Goal: Information Seeking & Learning: Learn about a topic

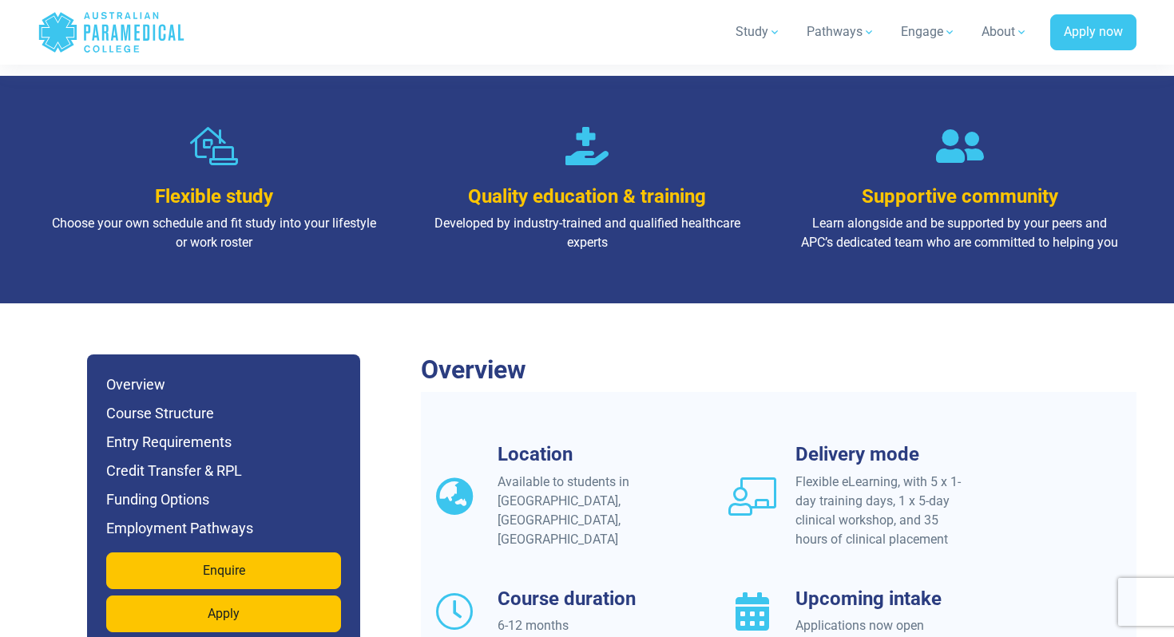
scroll to position [1193, 0]
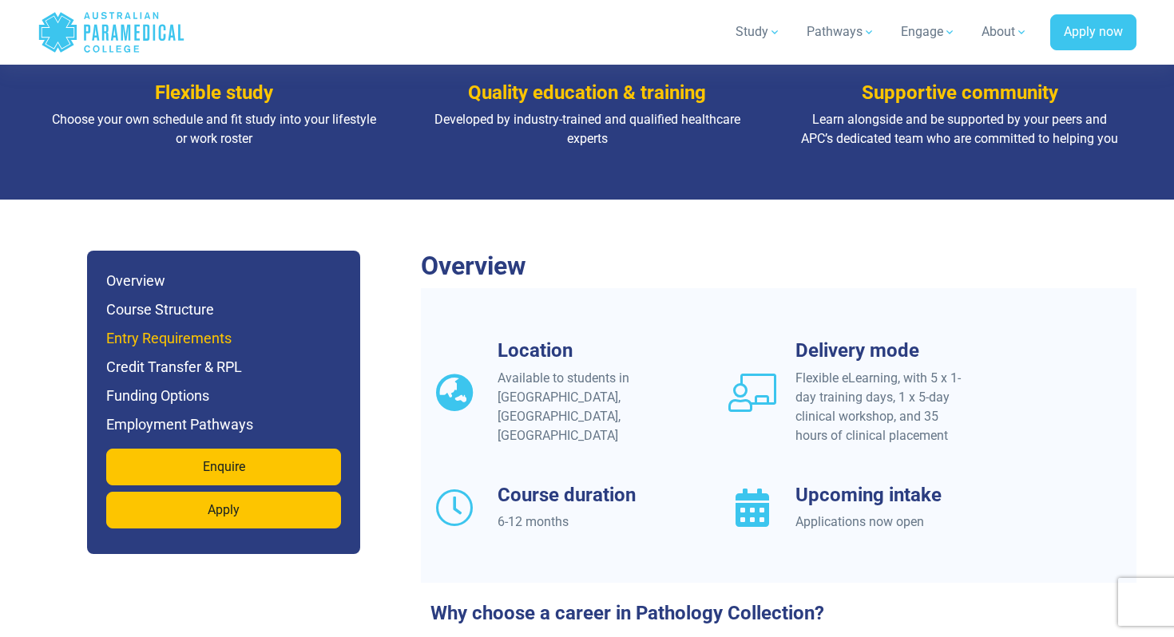
click at [256, 327] on h6 "Entry Requirements" at bounding box center [223, 338] width 235 height 22
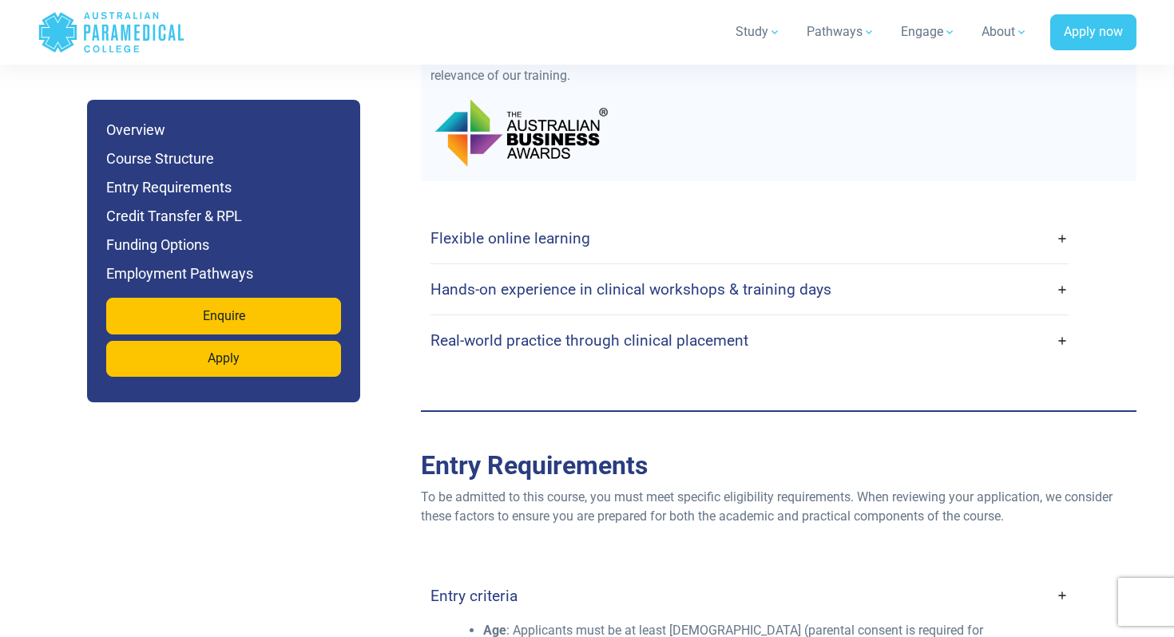
scroll to position [3639, 0]
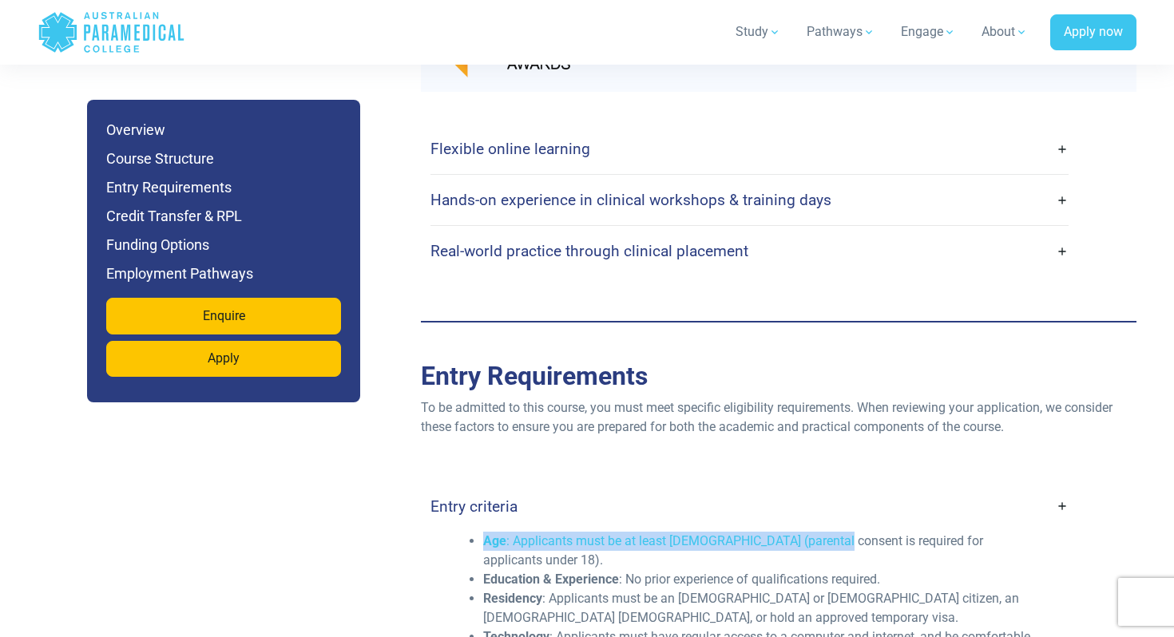
drag, startPoint x: 490, startPoint y: 248, endPoint x: 801, endPoint y: 253, distance: 310.6
click at [802, 532] on li "Age : Applicants must be at least [DEMOGRAPHIC_DATA] (parental consent is requi…" at bounding box center [762, 551] width 558 height 38
click at [801, 532] on li "Age : Applicants must be at least [DEMOGRAPHIC_DATA] (parental consent is requi…" at bounding box center [762, 551] width 558 height 38
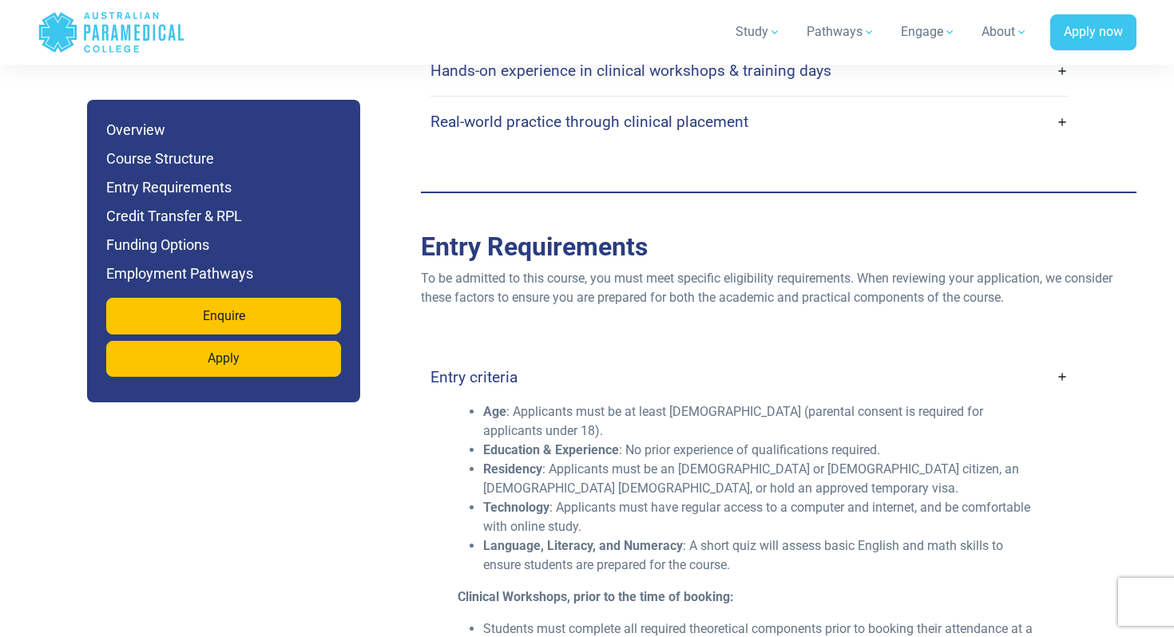
scroll to position [3772, 0]
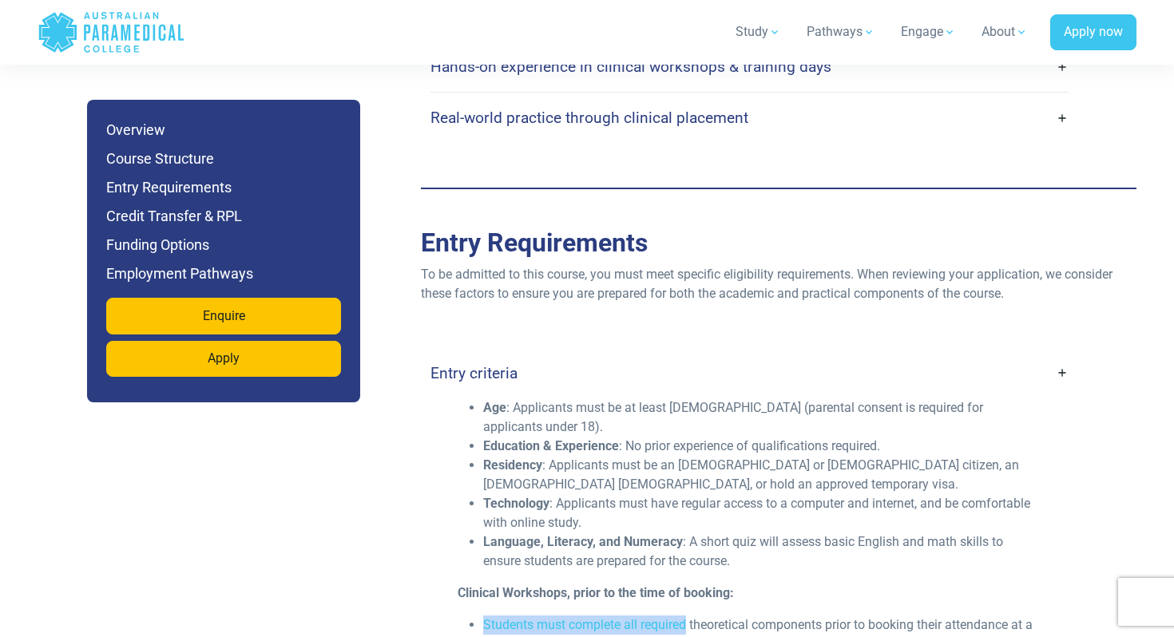
drag, startPoint x: 673, startPoint y: 300, endPoint x: 889, endPoint y: 287, distance: 216.7
click at [895, 398] on div "Age : Applicants must be at least [DEMOGRAPHIC_DATA] (parental consent is requi…" at bounding box center [749, 631] width 603 height 466
click at [889, 616] on li "Students must complete all required theoretical components prior to booking the…" at bounding box center [762, 635] width 558 height 38
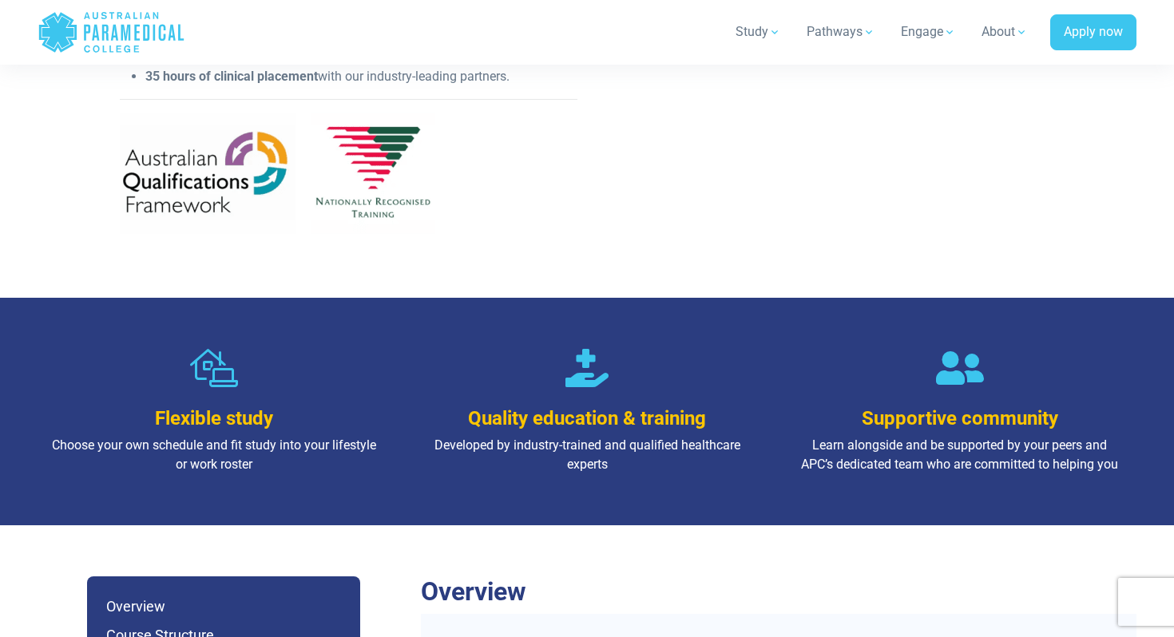
scroll to position [1156, 0]
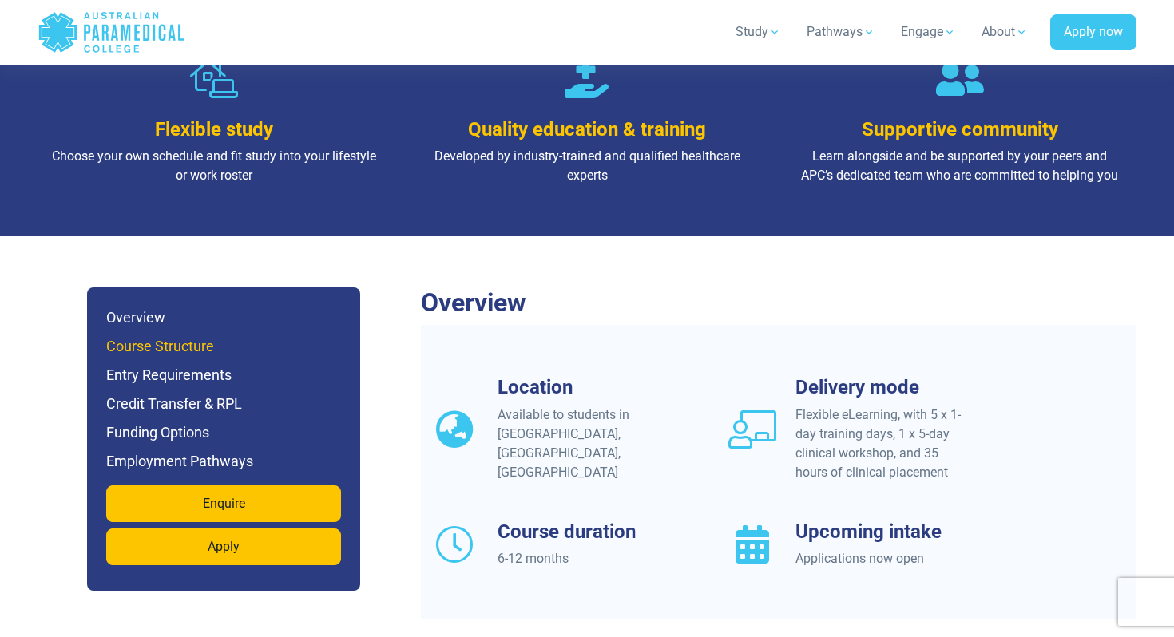
click at [214, 335] on h6 "Course Structure" at bounding box center [223, 346] width 235 height 22
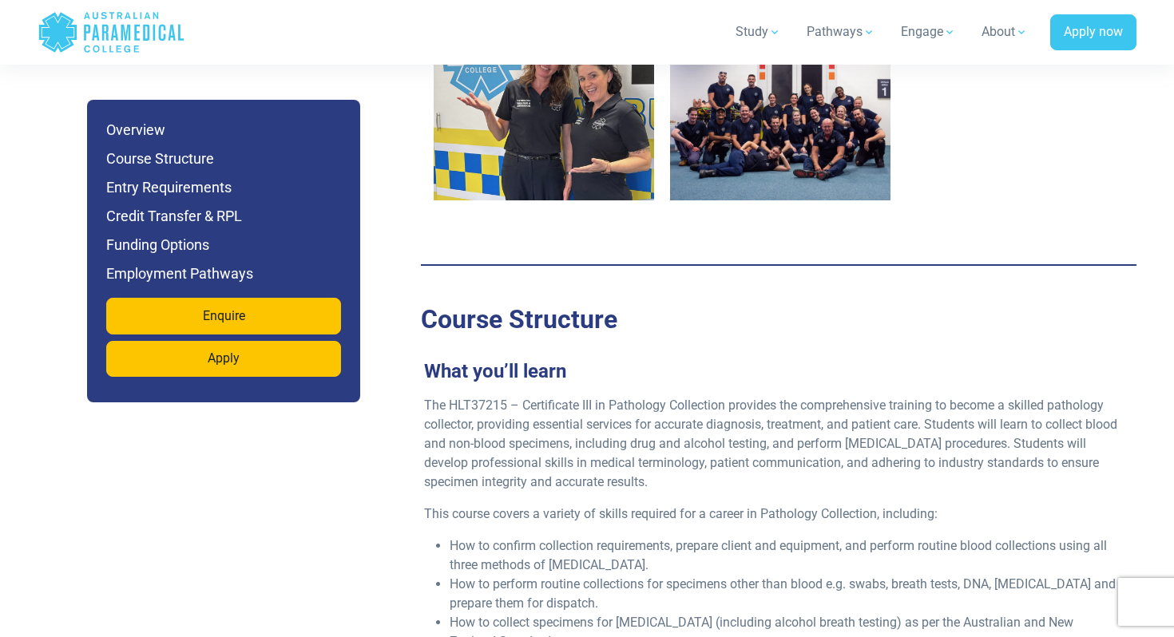
scroll to position [2408, 0]
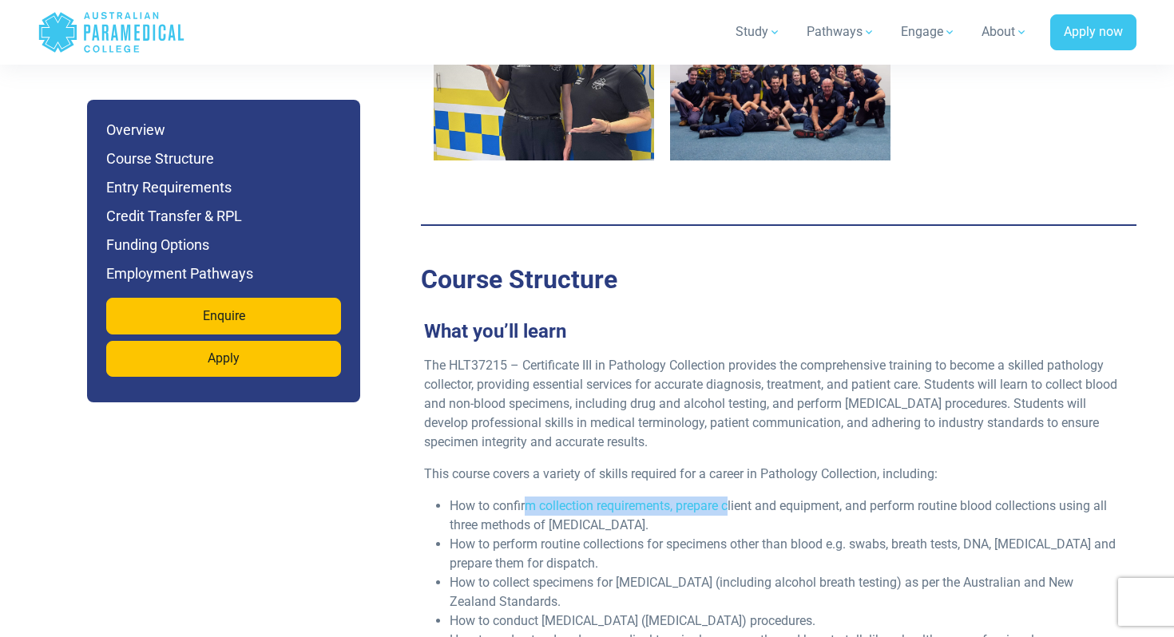
drag, startPoint x: 521, startPoint y: 288, endPoint x: 711, endPoint y: 287, distance: 190.0
click at [711, 497] on li "How to confirm collection requirements, prepare client and equipment, and perfo…" at bounding box center [784, 516] width 671 height 38
click at [564, 497] on li "How to confirm collection requirements, prepare client and equipment, and perfo…" at bounding box center [784, 516] width 671 height 38
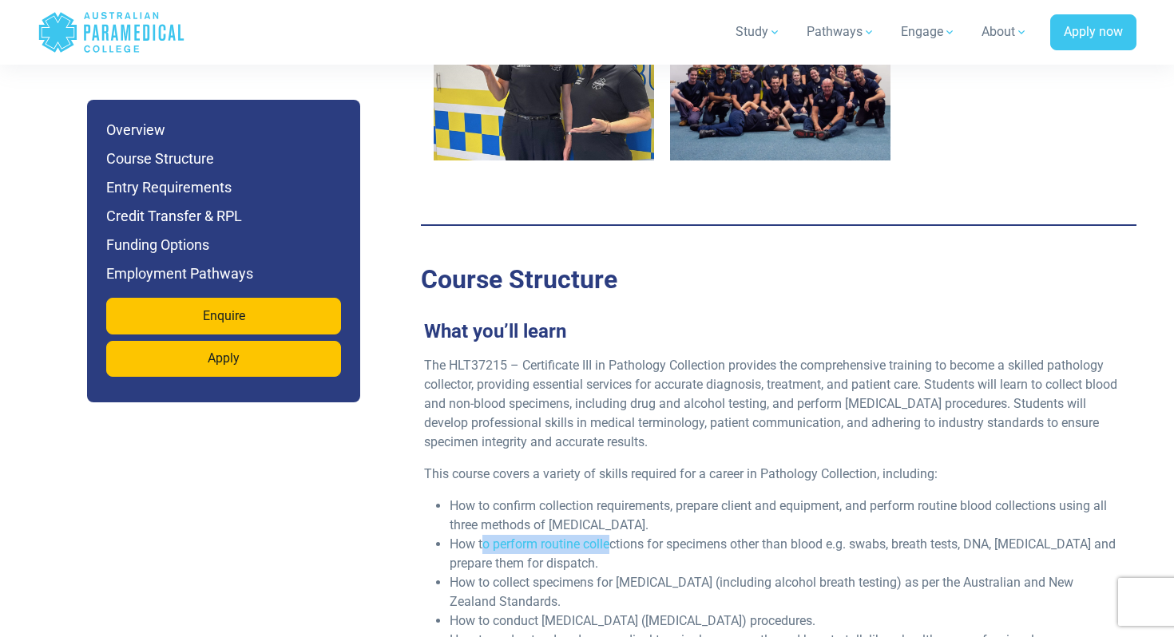
drag, startPoint x: 477, startPoint y: 319, endPoint x: 587, endPoint y: 318, distance: 110.2
click at [596, 535] on li "How to perform routine collections for specimens other than blood e.g. swabs, b…" at bounding box center [784, 554] width 671 height 38
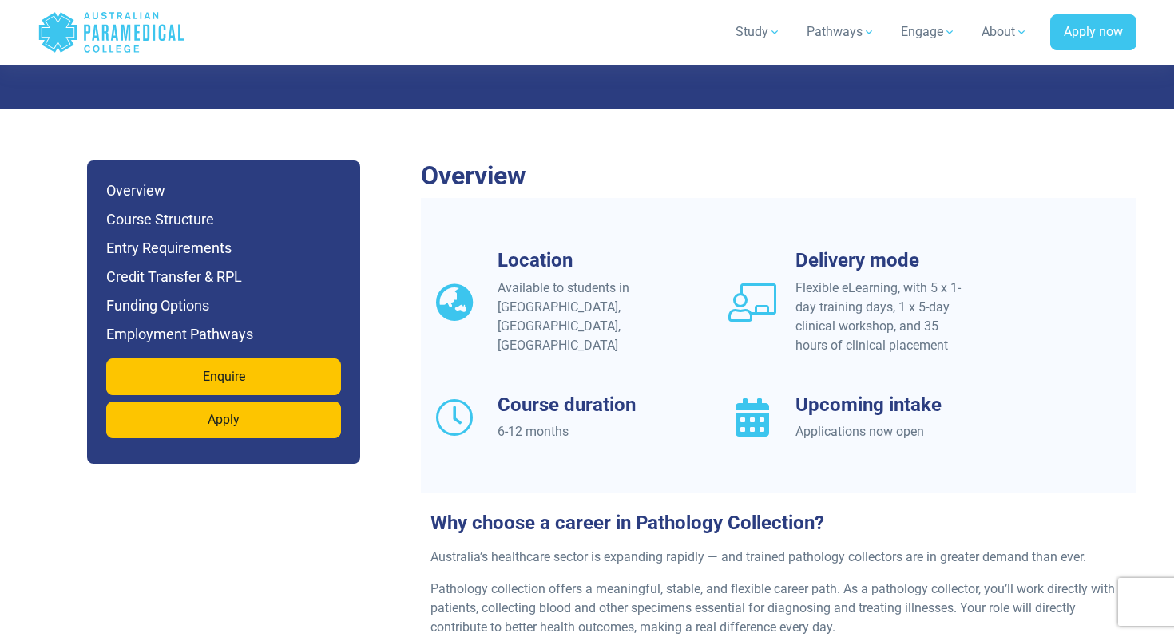
scroll to position [1281, 0]
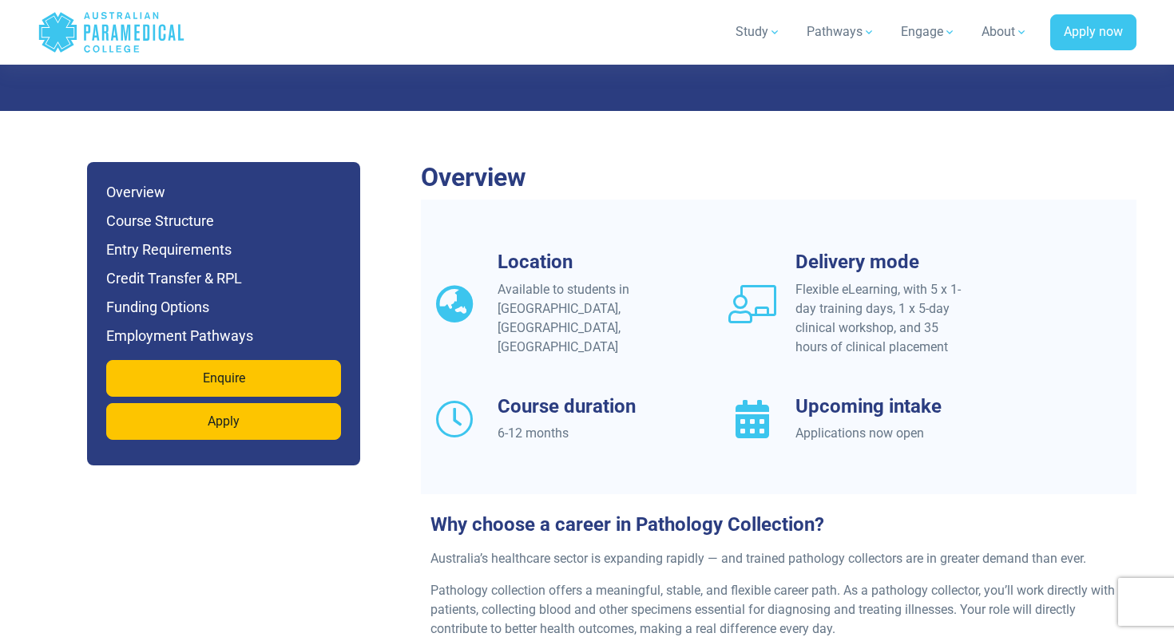
click at [521, 424] on div "6-12 months" at bounding box center [583, 433] width 173 height 19
click at [533, 424] on div "6-12 months" at bounding box center [583, 433] width 173 height 19
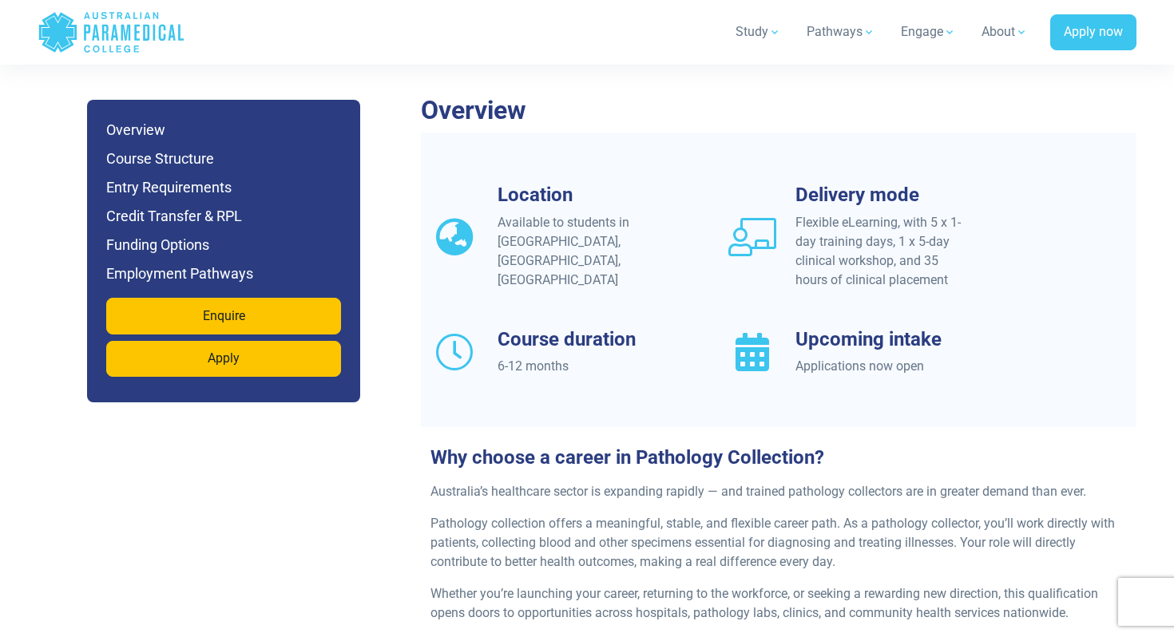
scroll to position [1360, 0]
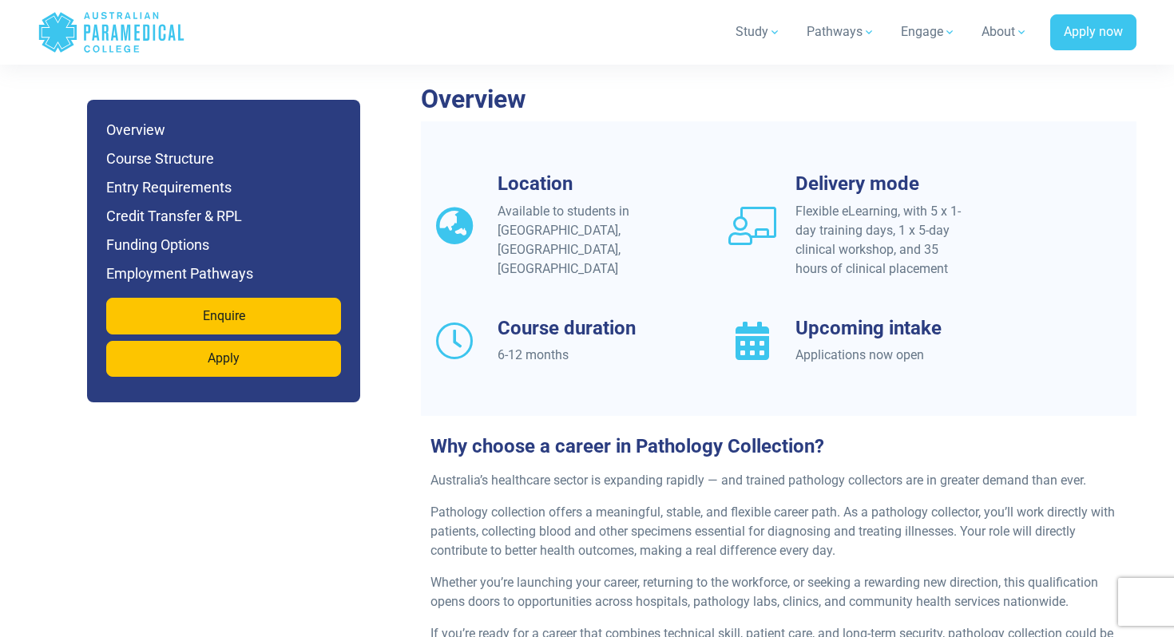
click at [863, 346] on div "Applications now open" at bounding box center [881, 355] width 173 height 19
click at [210, 244] on h6 "Funding Options" at bounding box center [223, 245] width 235 height 22
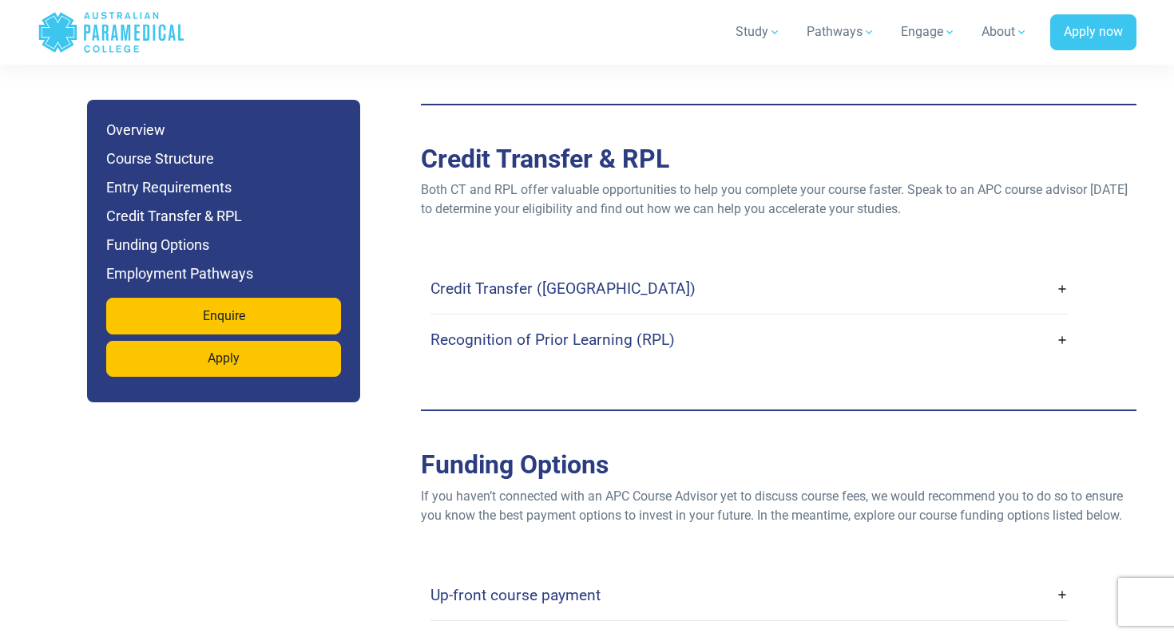
scroll to position [4585, 0]
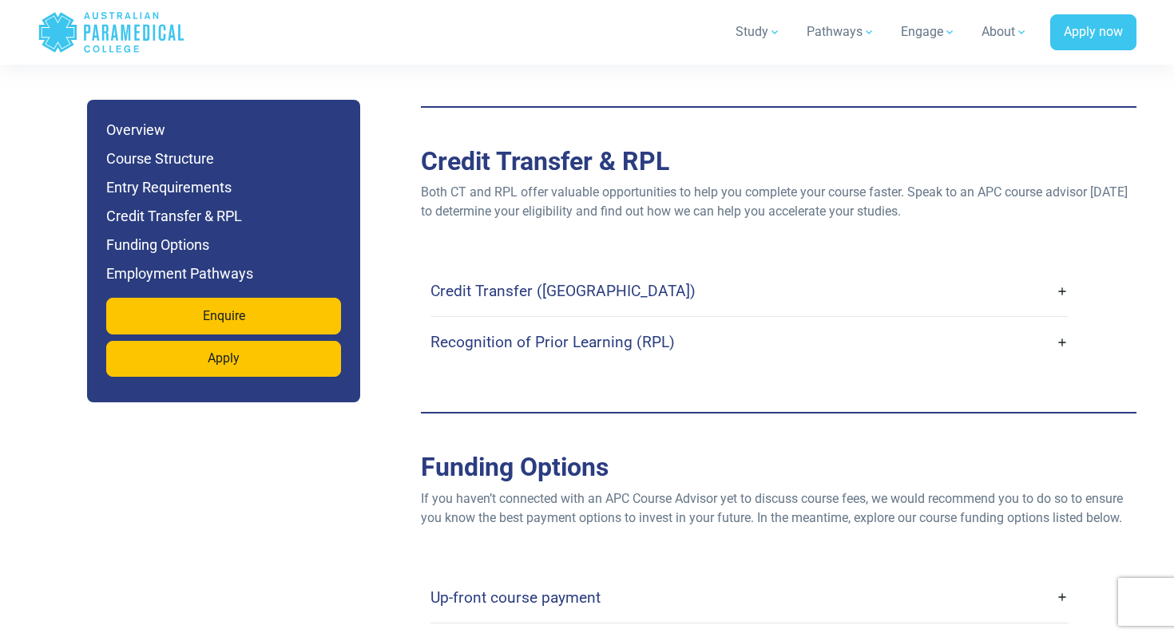
click at [534, 579] on link "Up-front course payment" at bounding box center [749, 598] width 638 height 38
click at [534, 588] on h4 "Up-front course payment" at bounding box center [515, 597] width 170 height 18
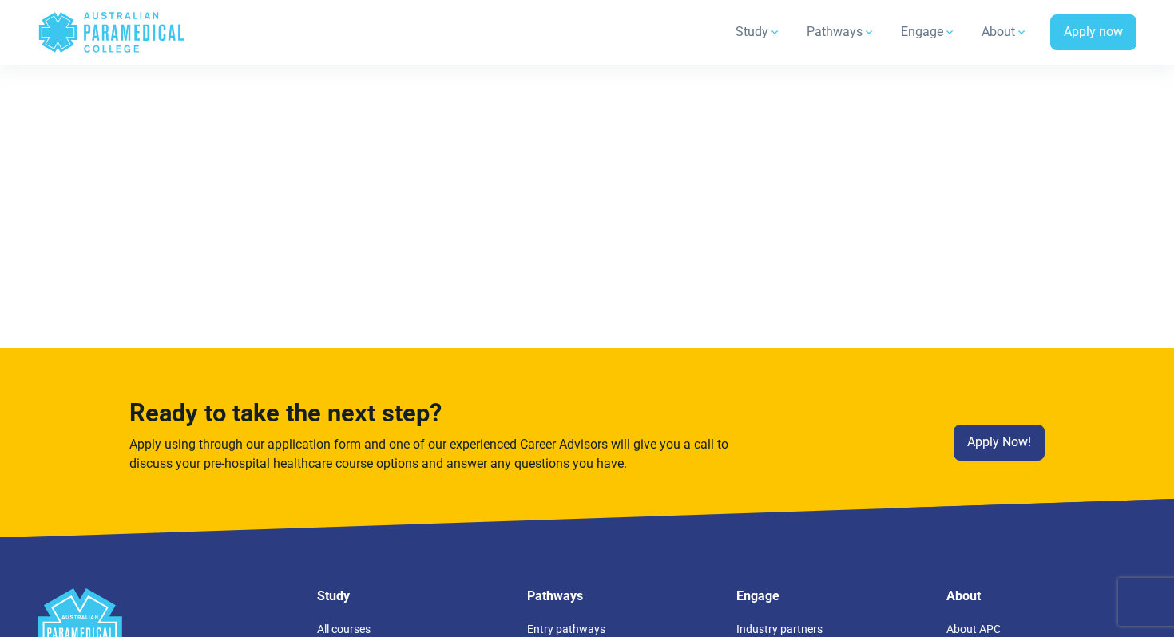
scroll to position [7791, 0]
